Goal: Information Seeking & Learning: Learn about a topic

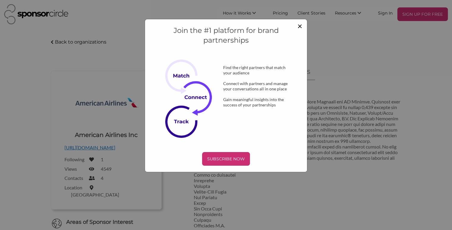
click at [300, 28] on span "×" at bounding box center [299, 26] width 5 height 10
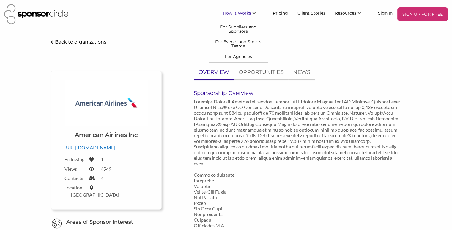
click at [255, 13] on icon "\aHow it Works\a\a" at bounding box center [254, 13] width 4 height 4
click at [238, 42] on link "For Events and Sports Teams" at bounding box center [238, 44] width 59 height 15
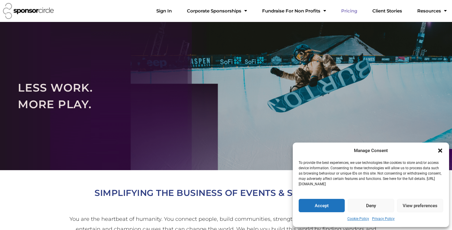
click at [360, 11] on link "Pricing" at bounding box center [349, 11] width 26 height 12
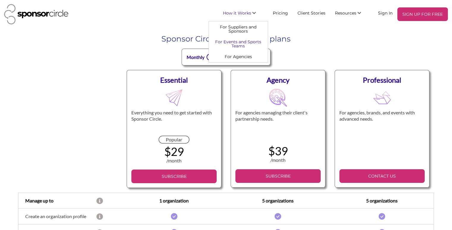
click at [236, 43] on link "For Events and Sports Teams" at bounding box center [238, 44] width 59 height 15
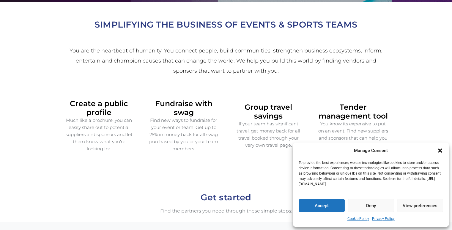
scroll to position [169, 0]
click at [443, 151] on div "Manage Consent To provide the best experiences, we use technologies like cookie…" at bounding box center [371, 185] width 156 height 85
click at [440, 151] on icon "Close dialogue" at bounding box center [440, 151] width 4 height 4
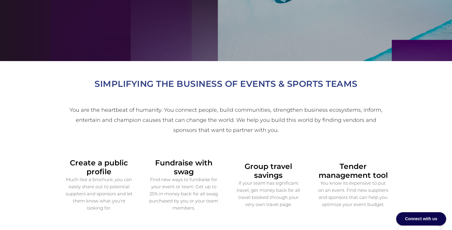
scroll to position [0, 0]
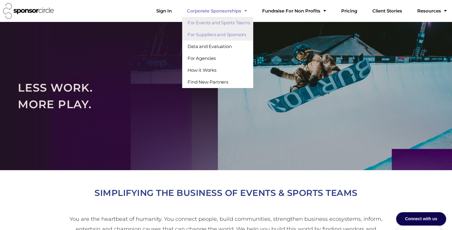
click at [223, 35] on link "For Suppliers and Sponsors" at bounding box center [217, 35] width 71 height 12
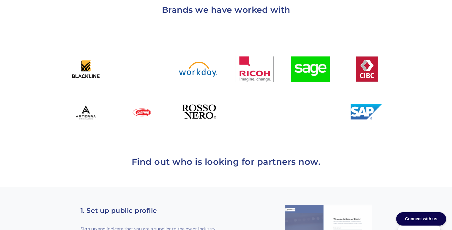
scroll to position [399, 0]
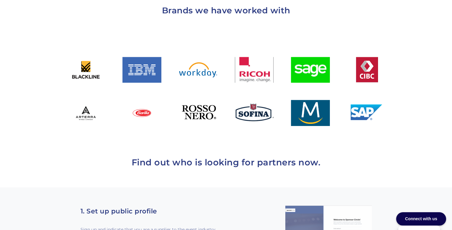
click at [225, 124] on div at bounding box center [226, 91] width 333 height 82
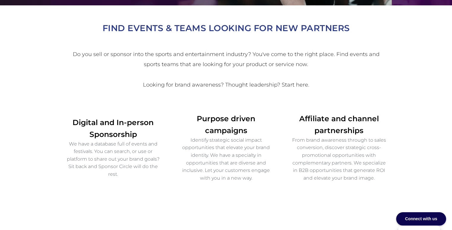
scroll to position [0, 0]
